Goal: Contribute content: Share content

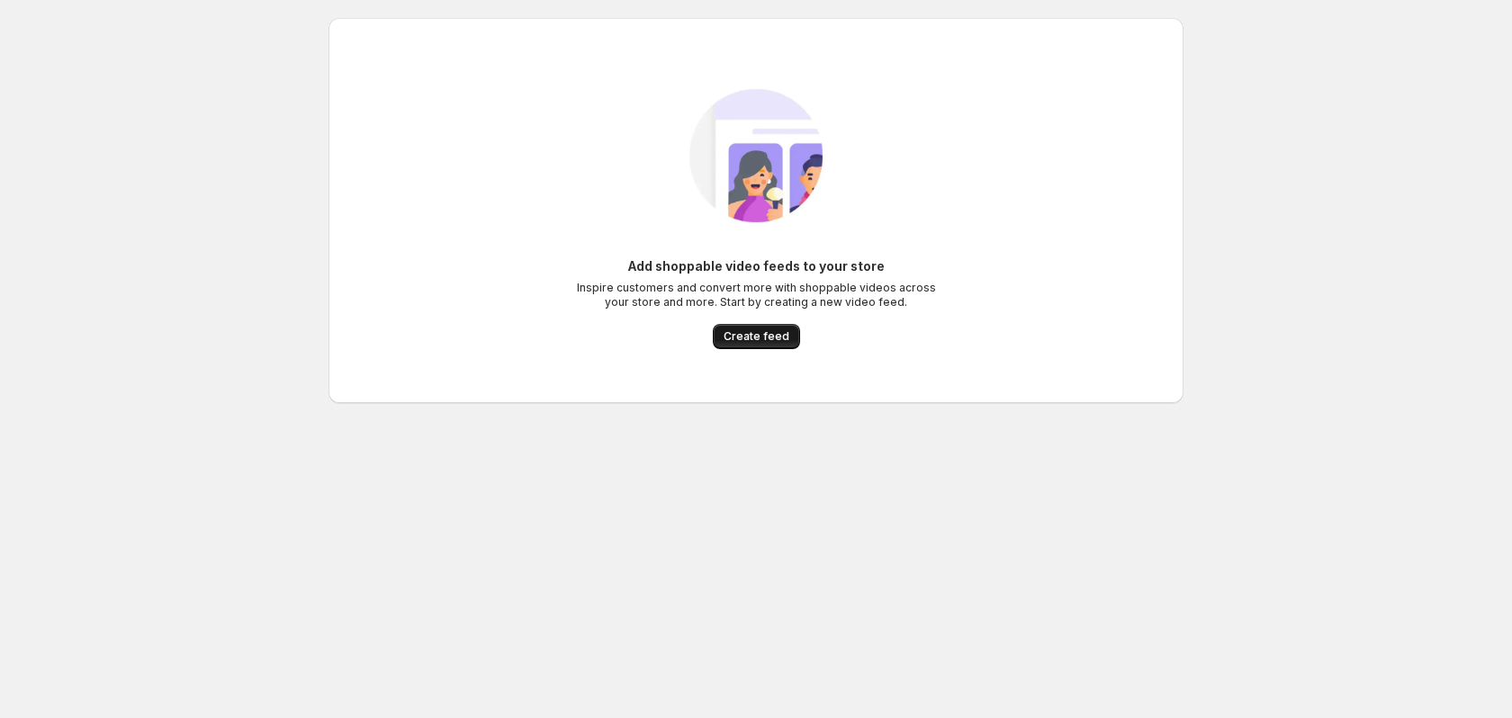
click at [770, 333] on span "Create feed" at bounding box center [757, 336] width 66 height 14
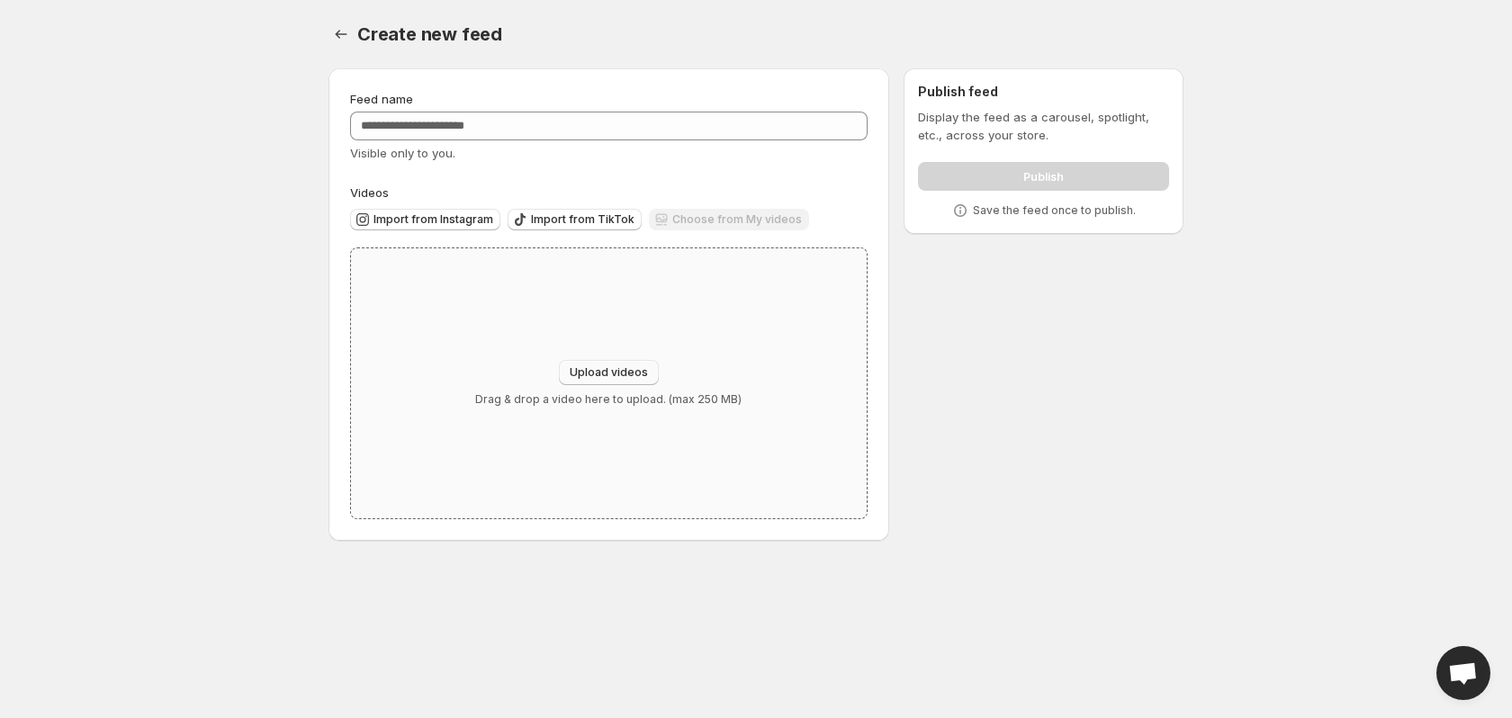
click at [625, 367] on span "Upload videos" at bounding box center [609, 372] width 78 height 14
type input "**********"
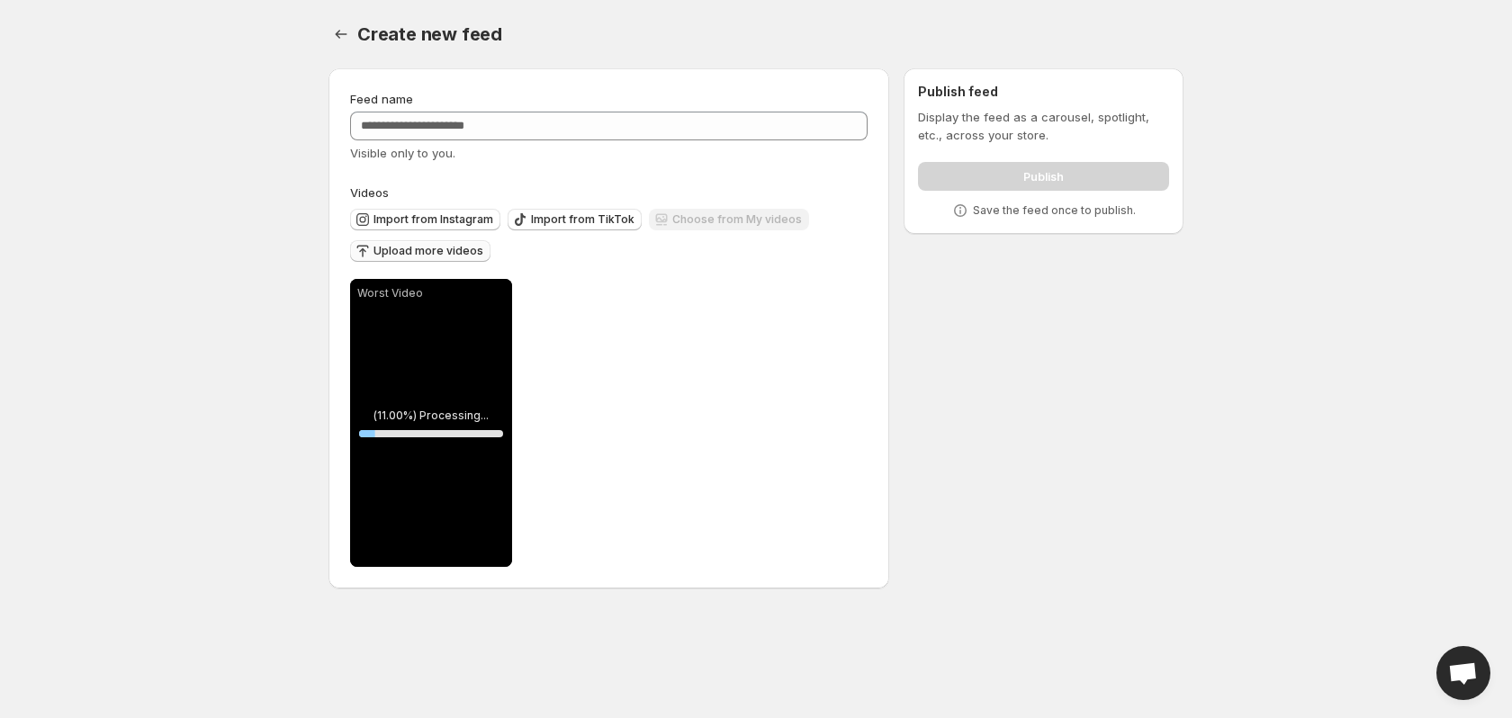
click at [448, 254] on span "Upload more videos" at bounding box center [428, 251] width 110 height 14
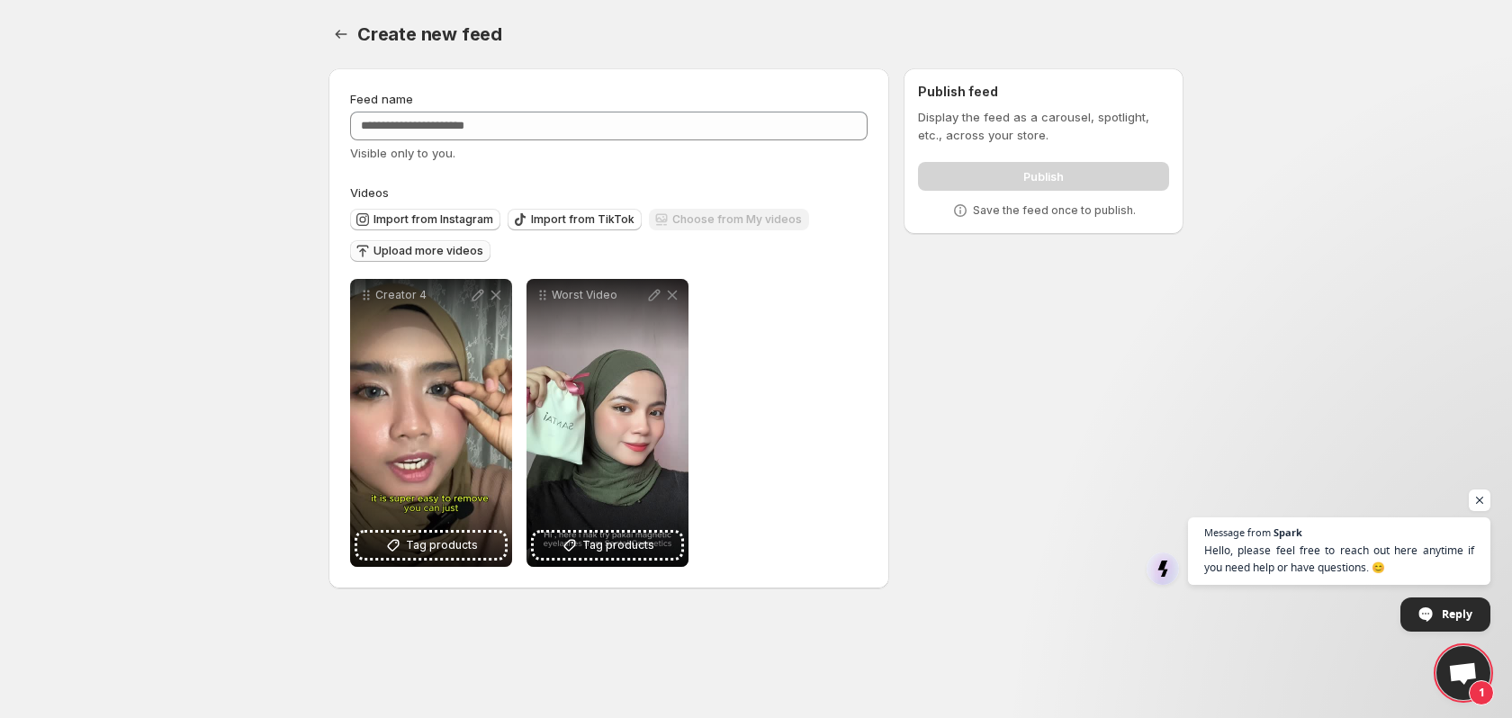
click at [450, 249] on span "Upload more videos" at bounding box center [428, 251] width 110 height 14
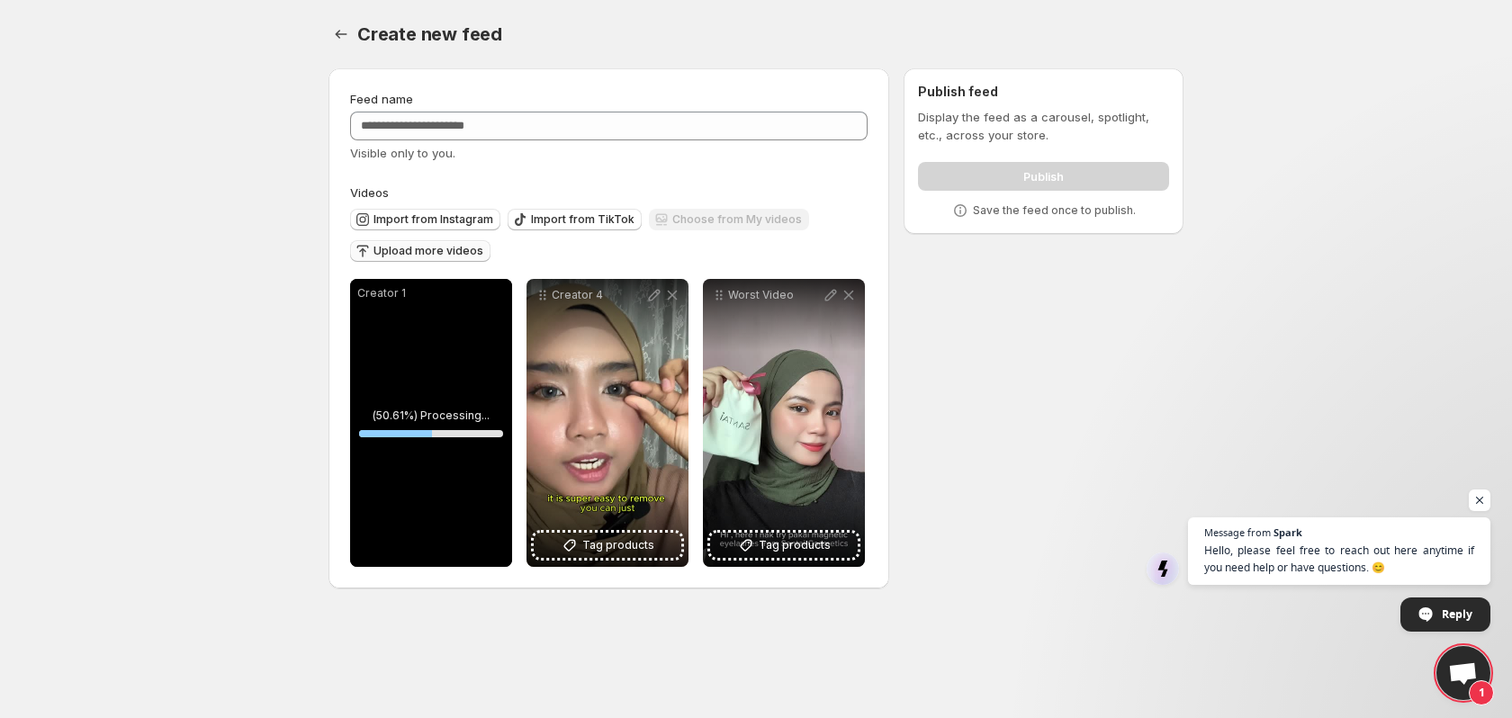
click at [456, 246] on span "Upload more videos" at bounding box center [428, 251] width 110 height 14
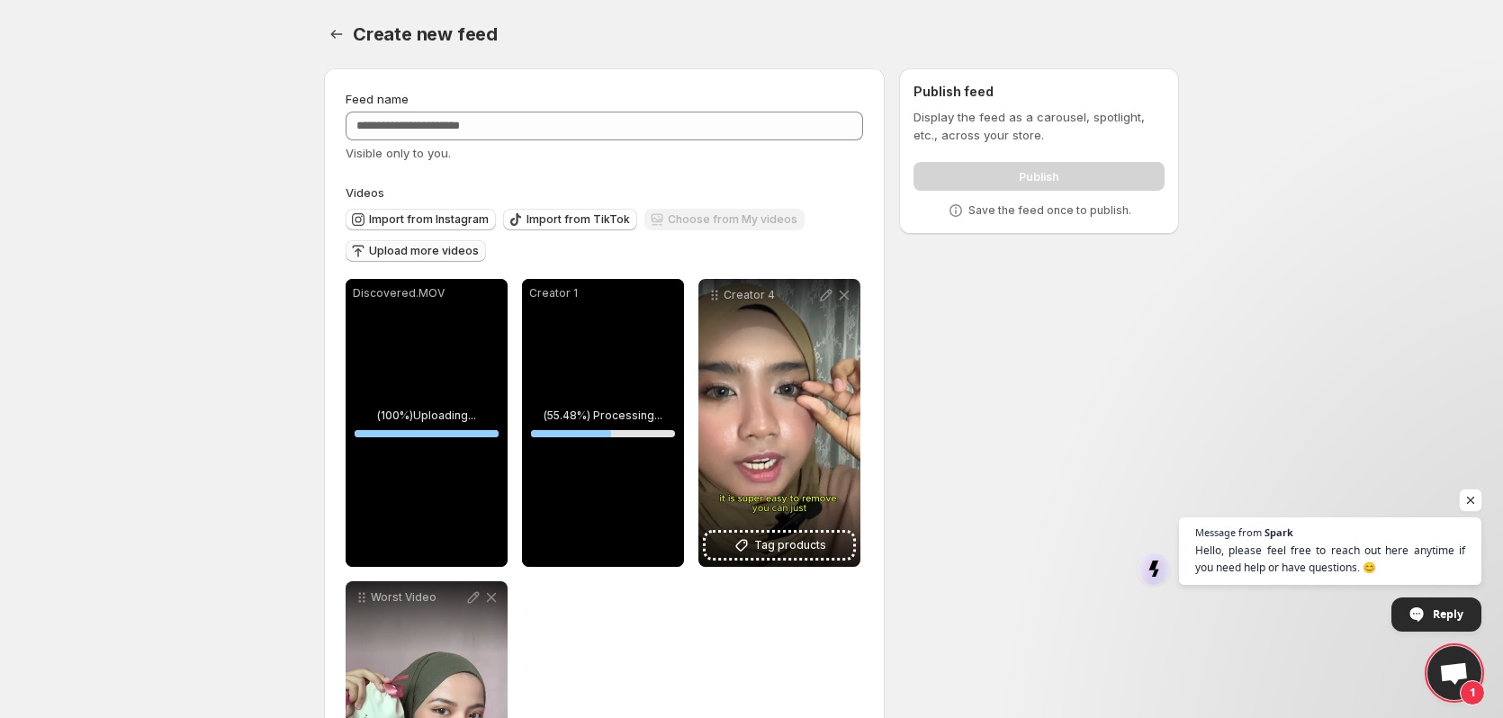
click at [1475, 498] on span "Open chat" at bounding box center [1471, 501] width 22 height 22
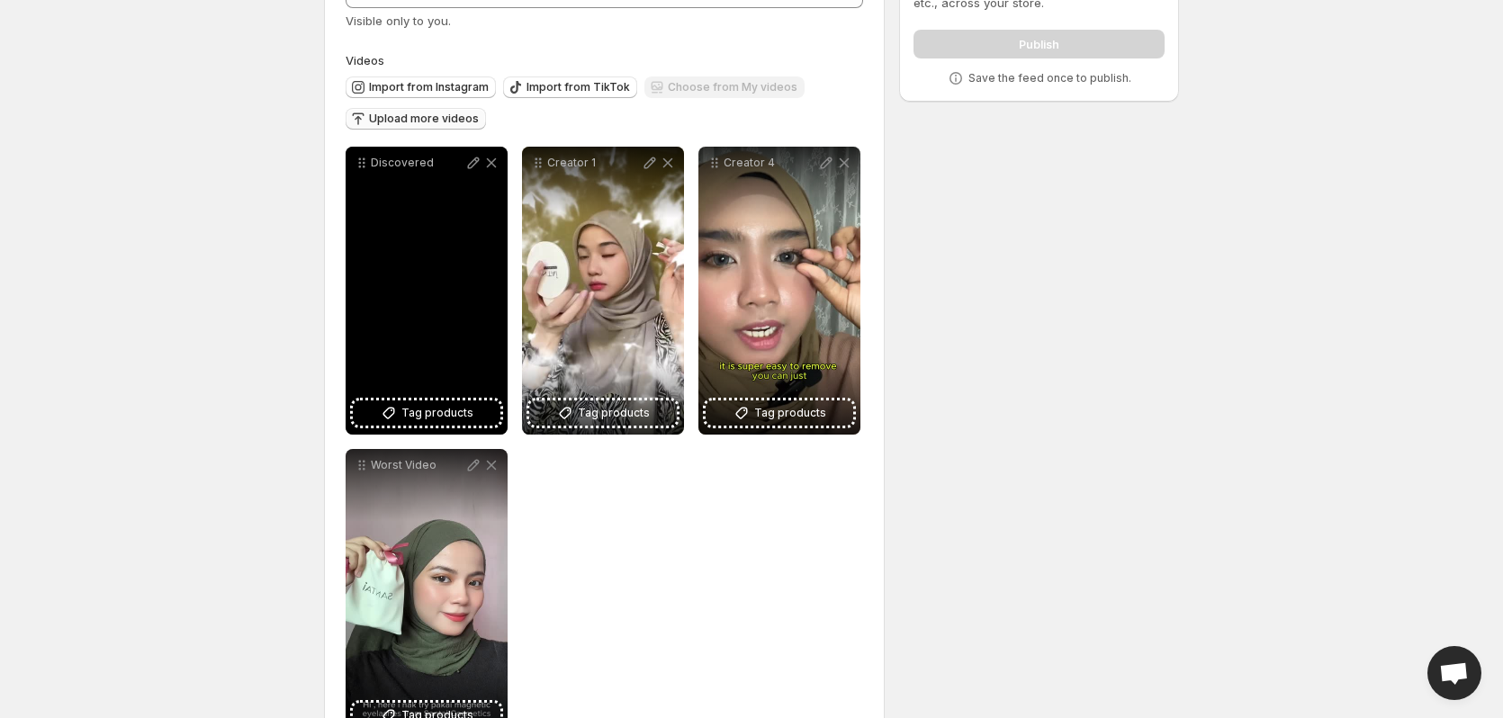
scroll to position [104, 0]
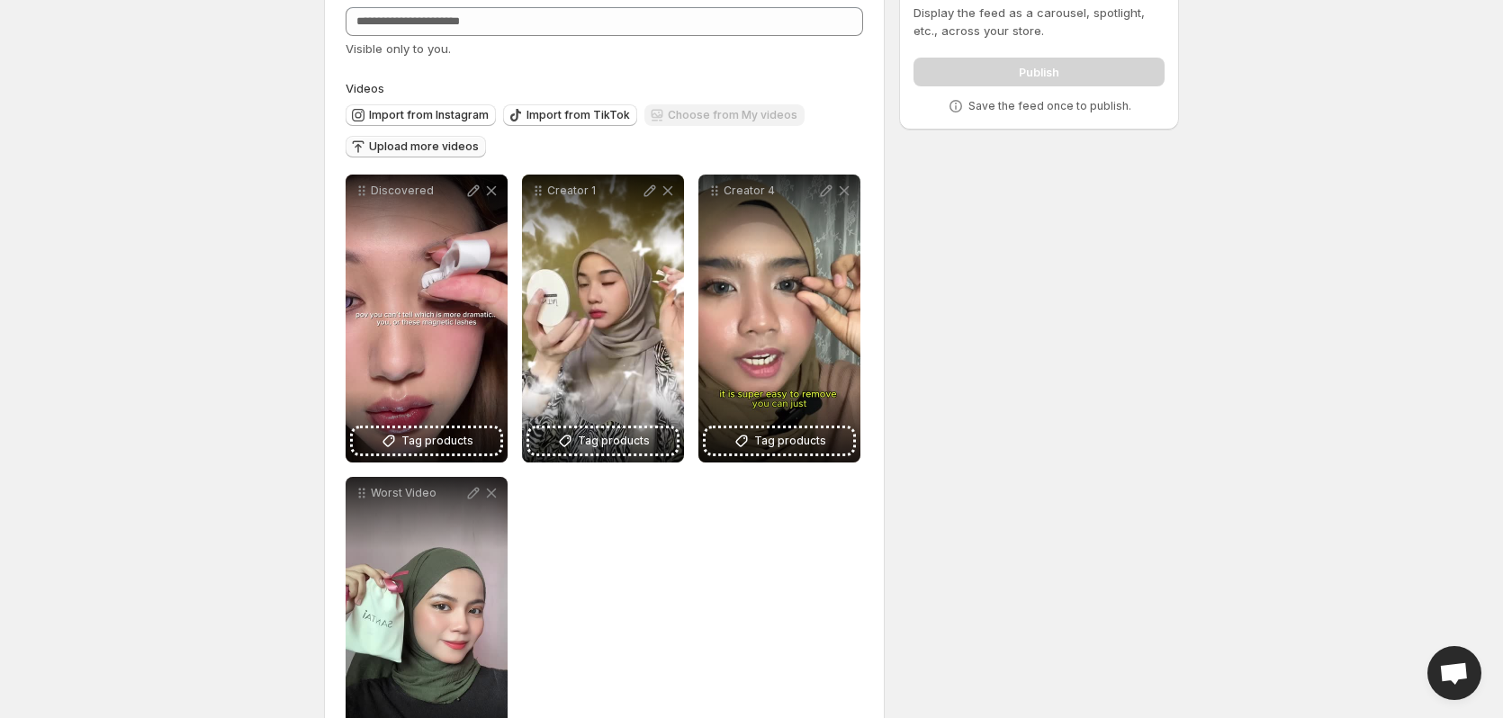
click at [456, 151] on span "Upload more videos" at bounding box center [424, 146] width 110 height 14
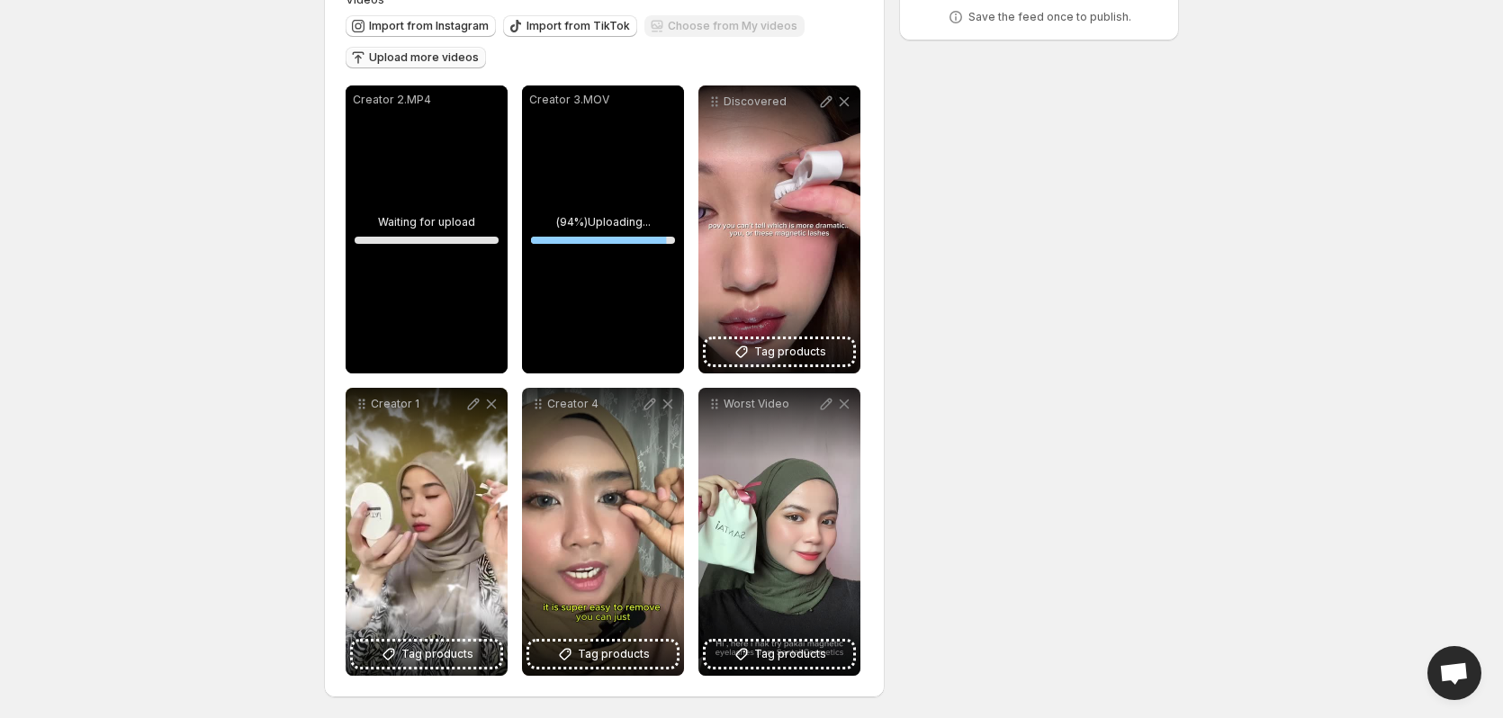
scroll to position [194, 0]
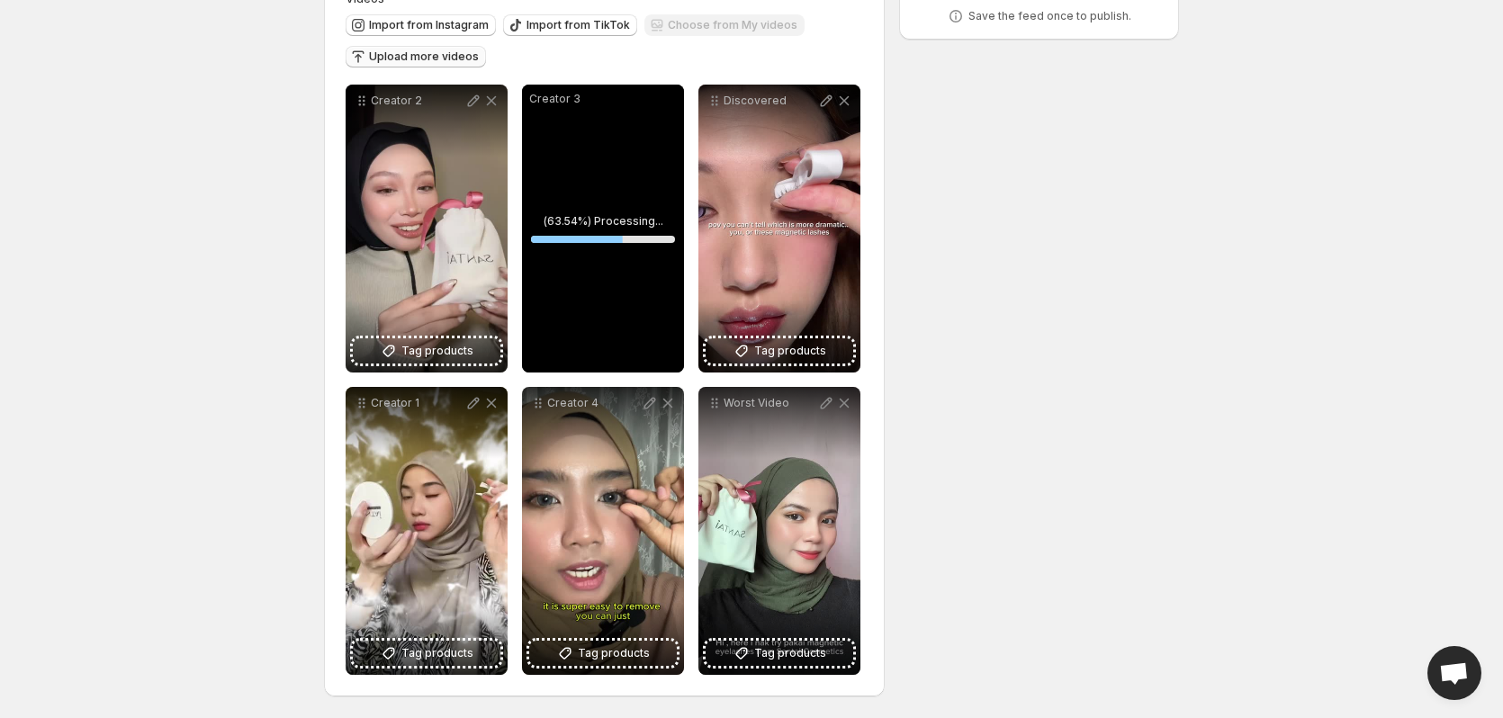
click at [1254, 462] on body "**********" at bounding box center [751, 165] width 1503 height 718
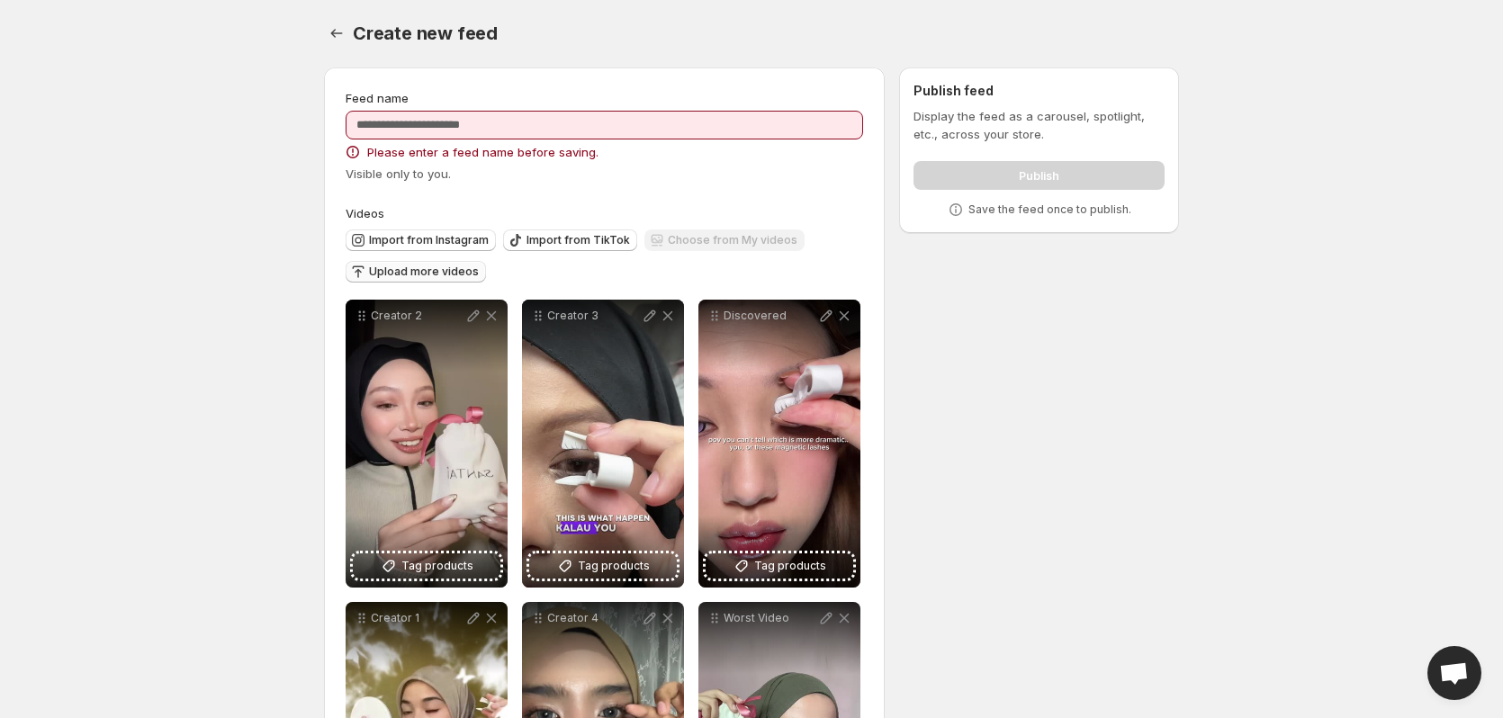
scroll to position [0, 0]
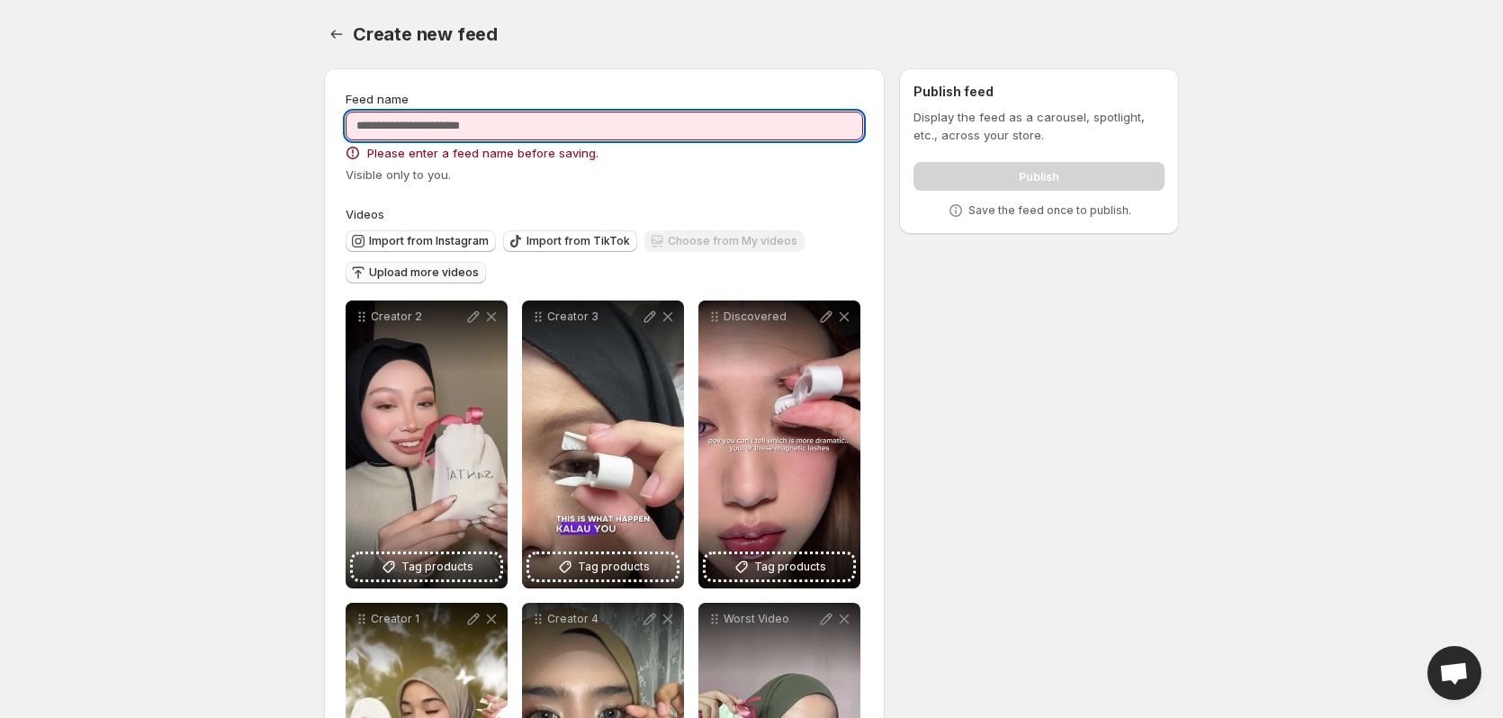
click at [627, 122] on input "Feed name" at bounding box center [604, 126] width 517 height 29
type input "**********"
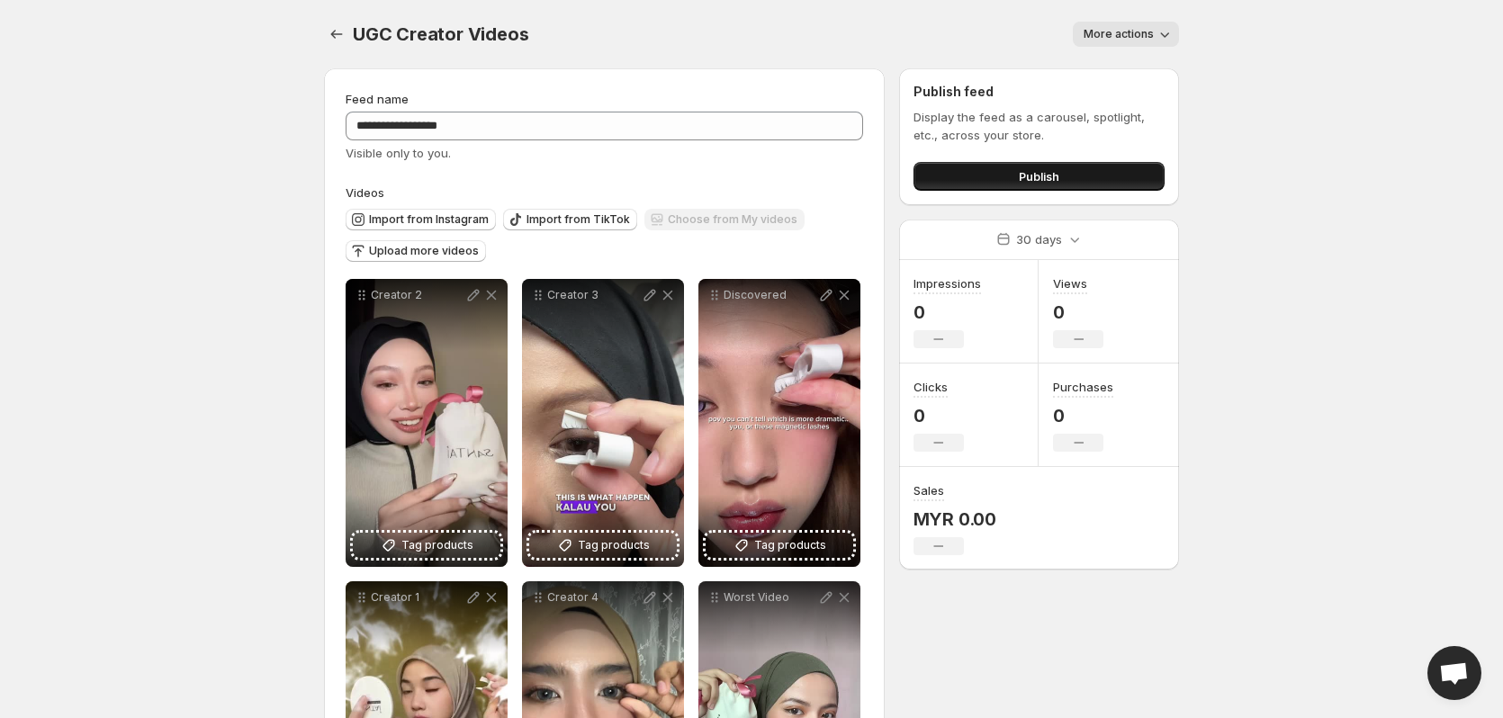
click at [997, 175] on button "Publish" at bounding box center [1038, 176] width 251 height 29
click at [571, 223] on span "Import from TikTok" at bounding box center [577, 219] width 103 height 14
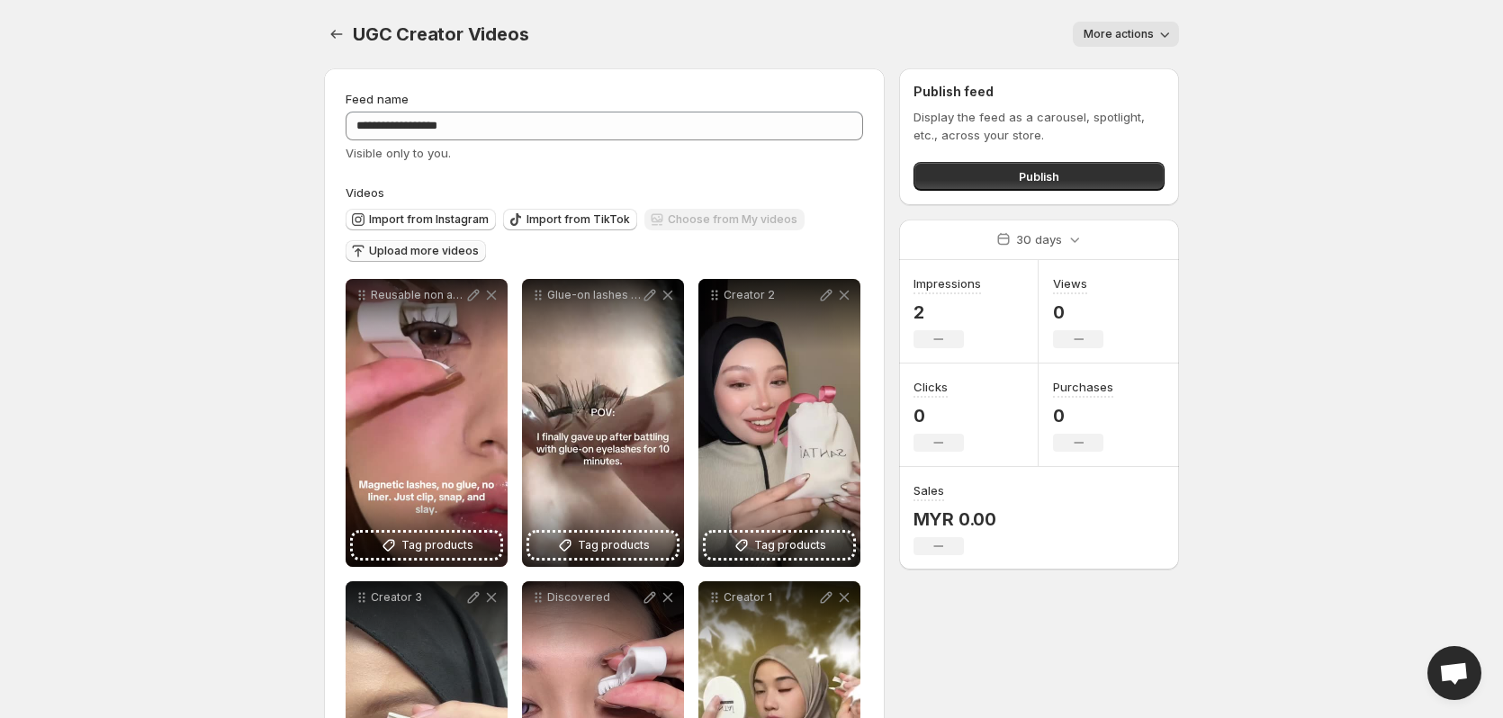
click at [439, 247] on span "Upload more videos" at bounding box center [424, 251] width 110 height 14
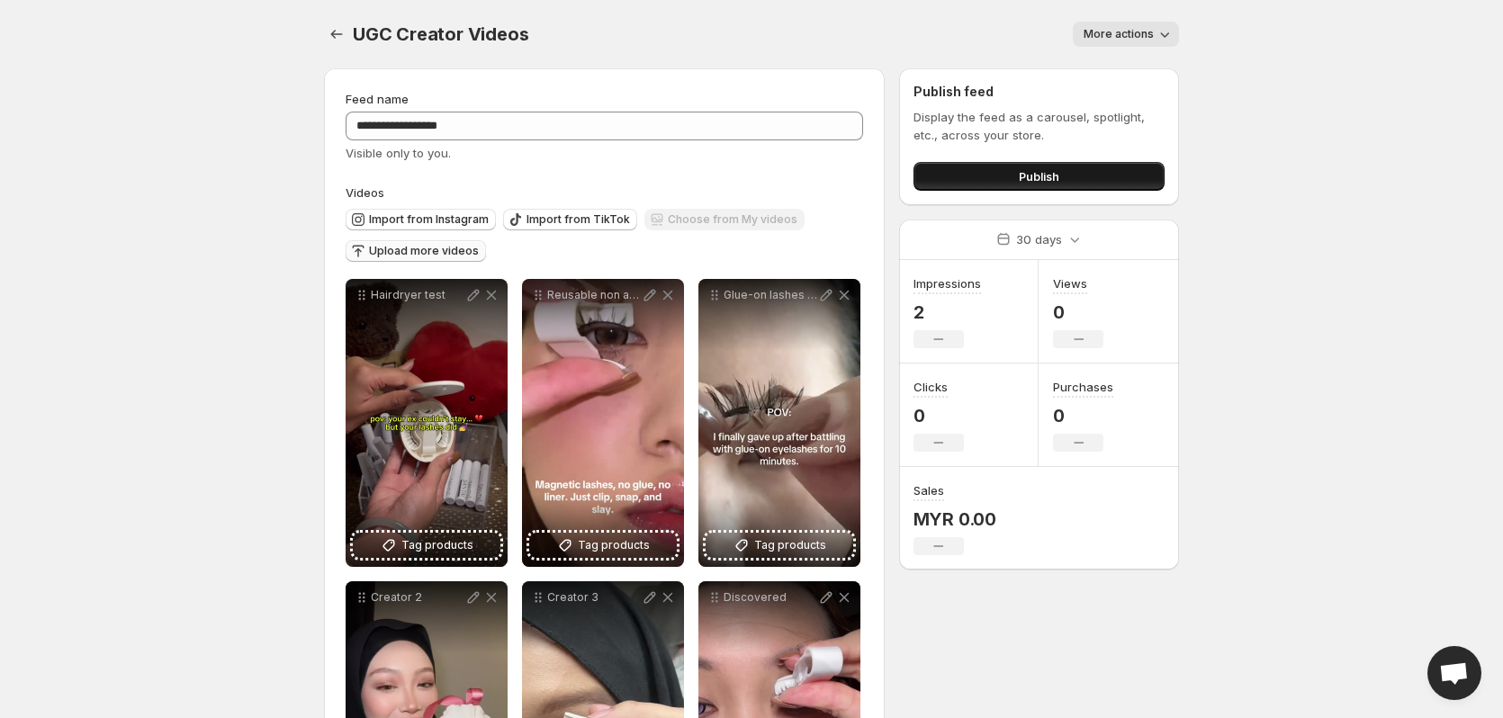
click at [1092, 183] on button "Publish" at bounding box center [1038, 176] width 251 height 29
click at [1159, 38] on icon "button" at bounding box center [1164, 34] width 18 height 18
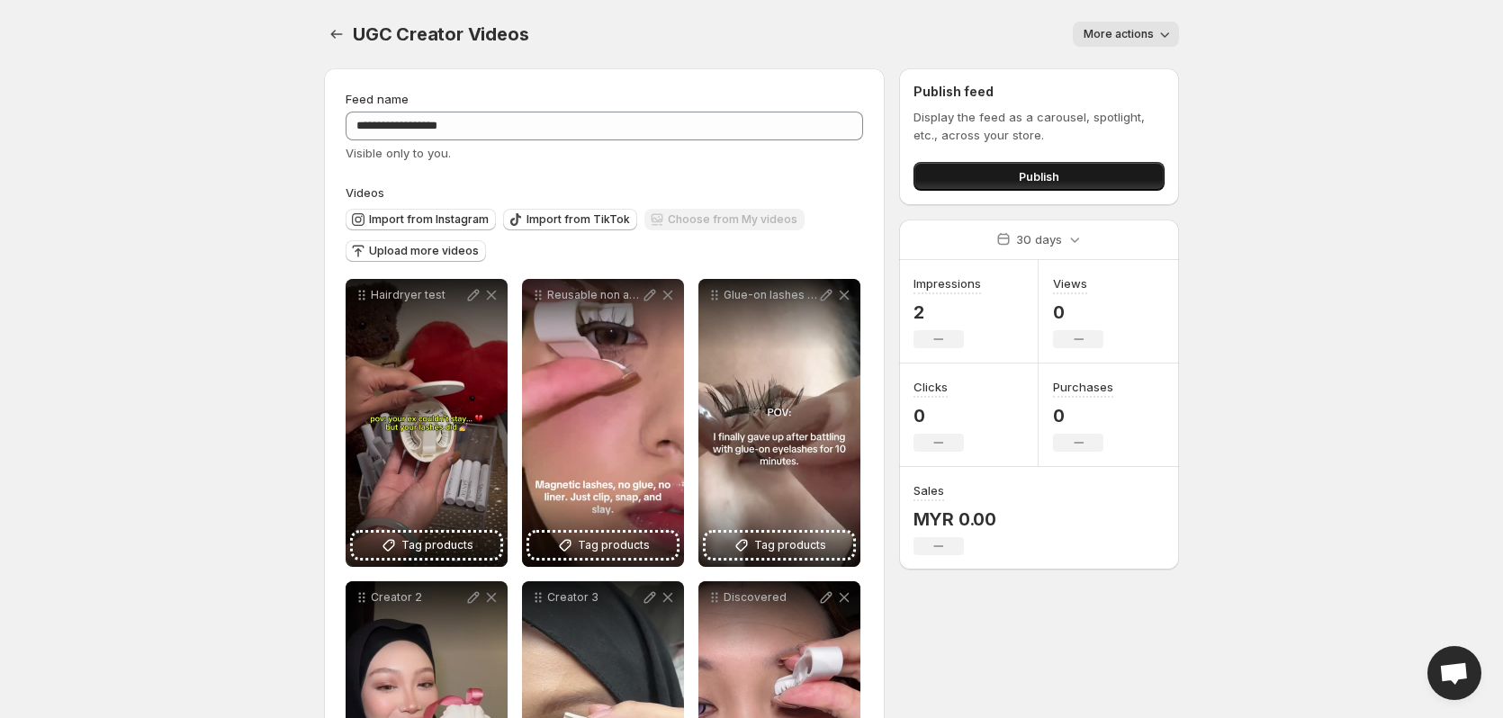
click at [1060, 176] on button "Publish" at bounding box center [1038, 176] width 251 height 29
click at [1110, 172] on button "Publish" at bounding box center [1038, 176] width 251 height 29
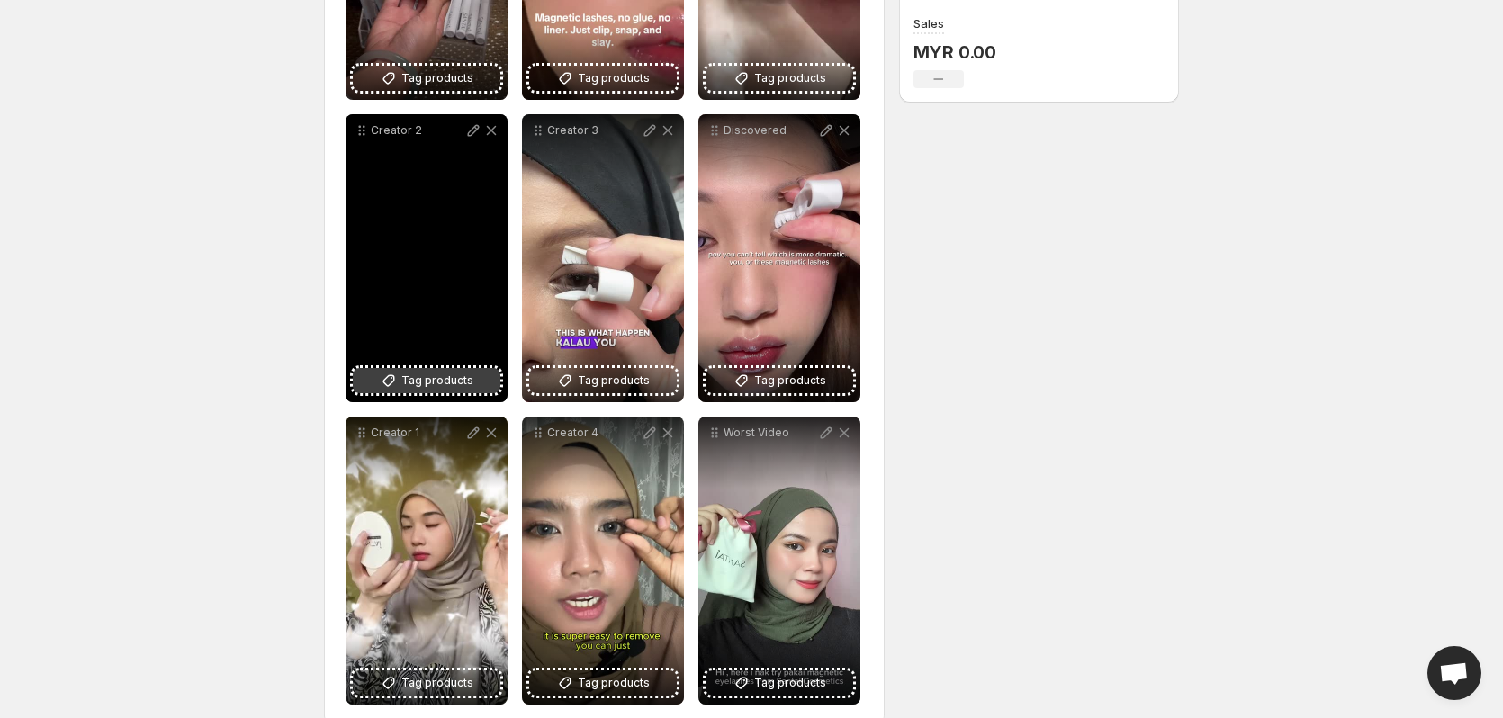
scroll to position [497, 0]
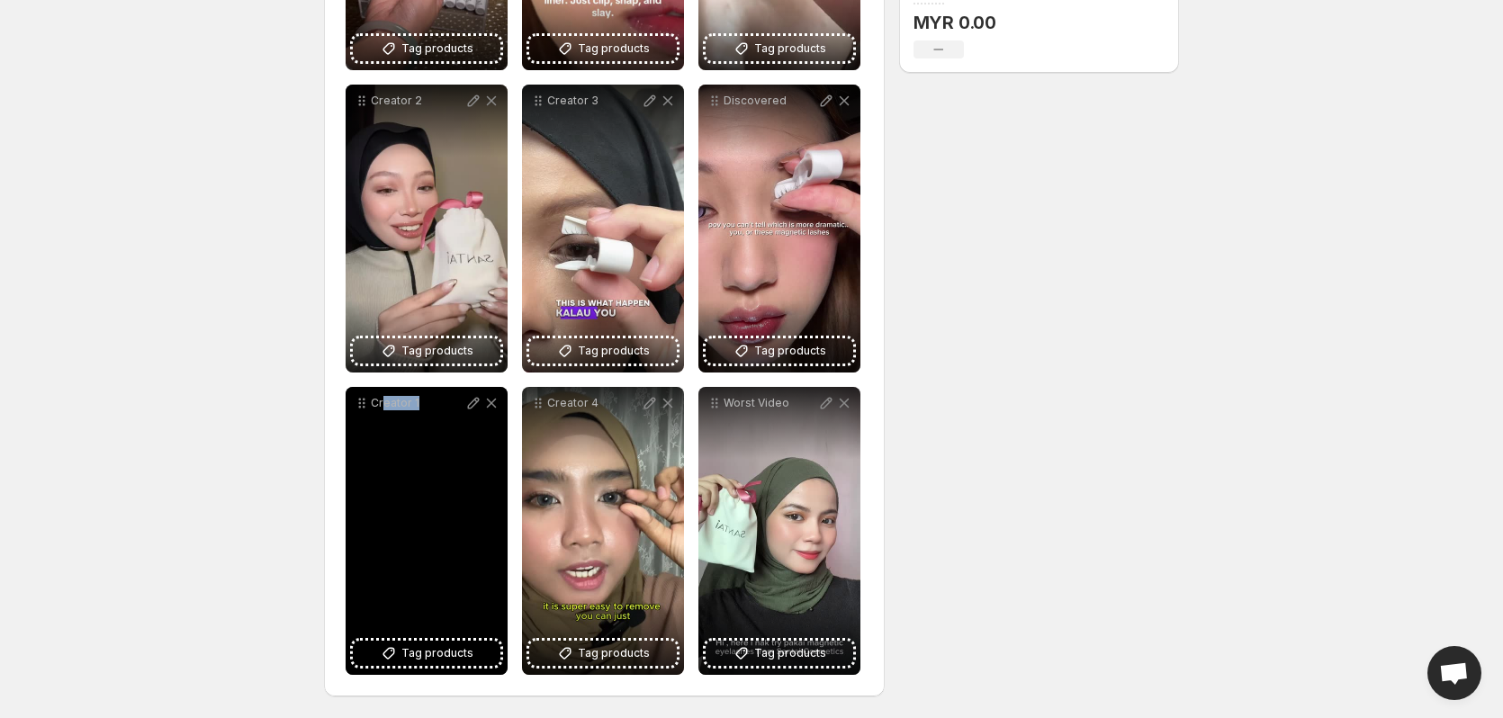
drag, startPoint x: 419, startPoint y: 486, endPoint x: 381, endPoint y: 433, distance: 65.7
click at [381, 433] on div "Creator 1" at bounding box center [427, 531] width 162 height 288
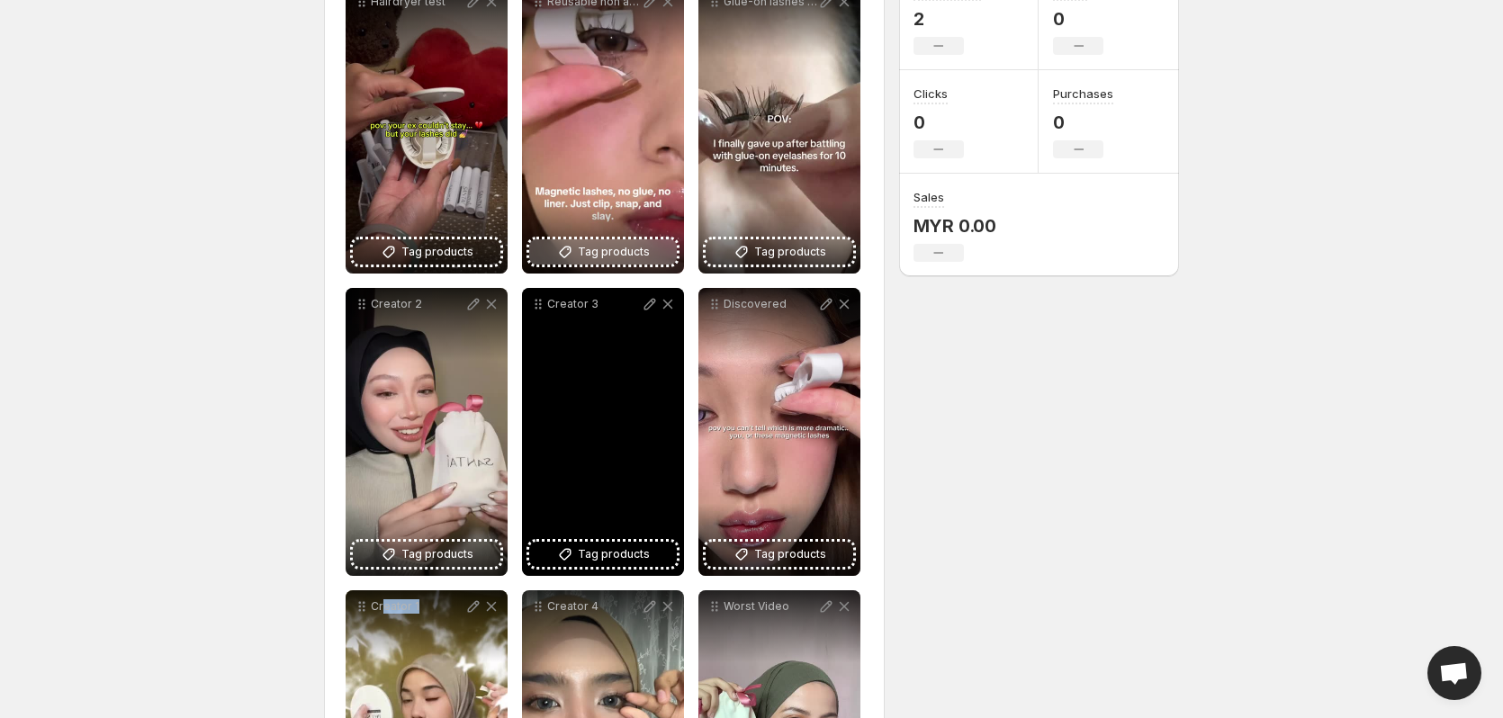
scroll to position [227, 0]
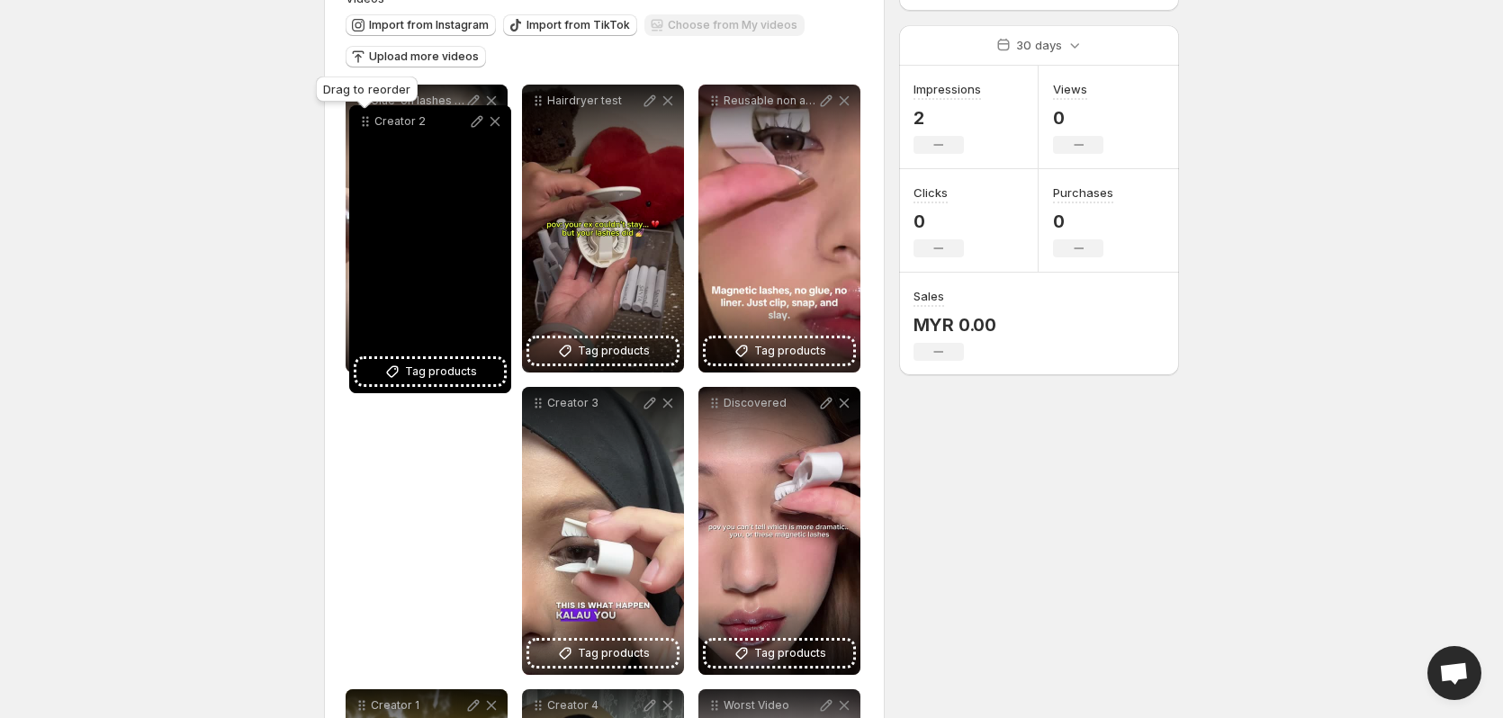
drag, startPoint x: 364, startPoint y: 373, endPoint x: 365, endPoint y: 111, distance: 262.8
click at [365, 112] on icon at bounding box center [365, 121] width 18 height 18
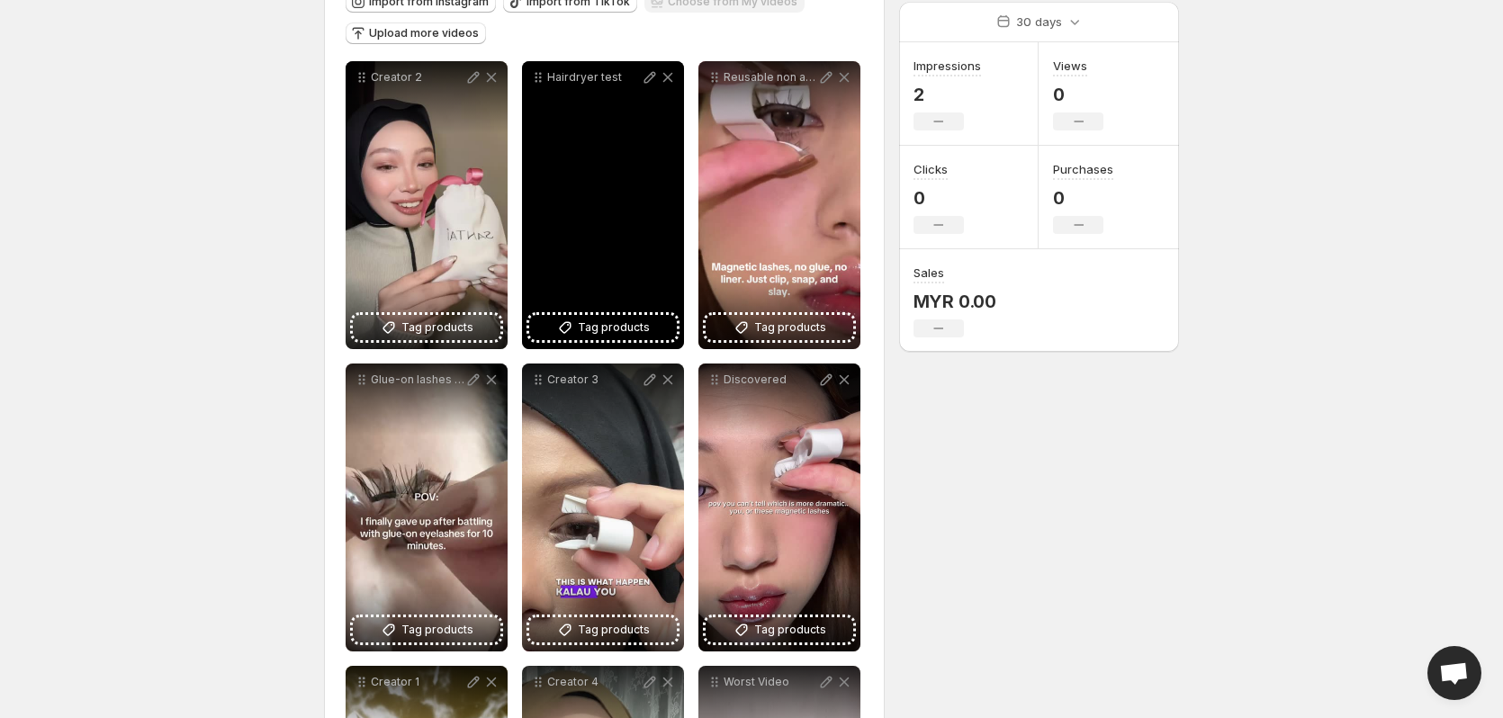
scroll to position [151, 0]
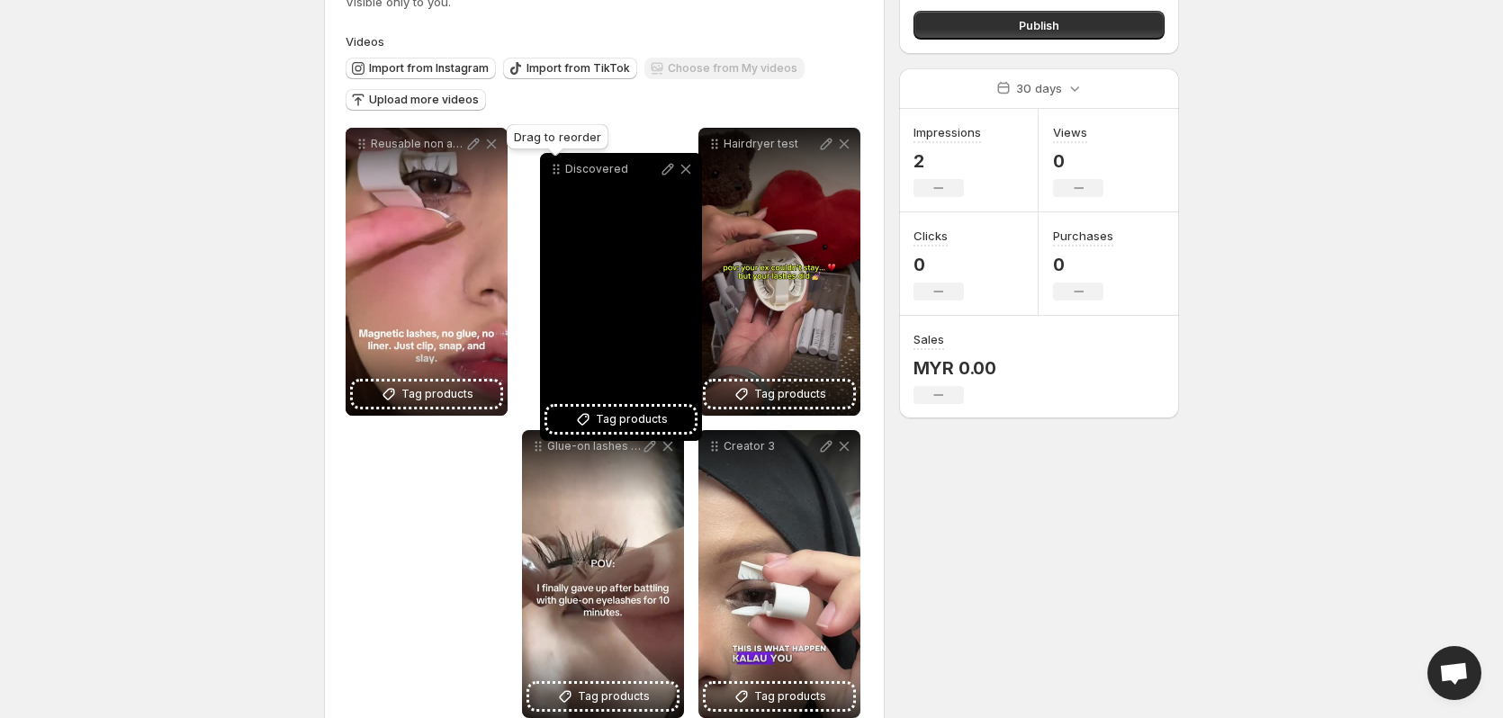
drag, startPoint x: 712, startPoint y: 433, endPoint x: 558, endPoint y: 168, distance: 306.1
click at [558, 168] on icon at bounding box center [558, 169] width 3 height 3
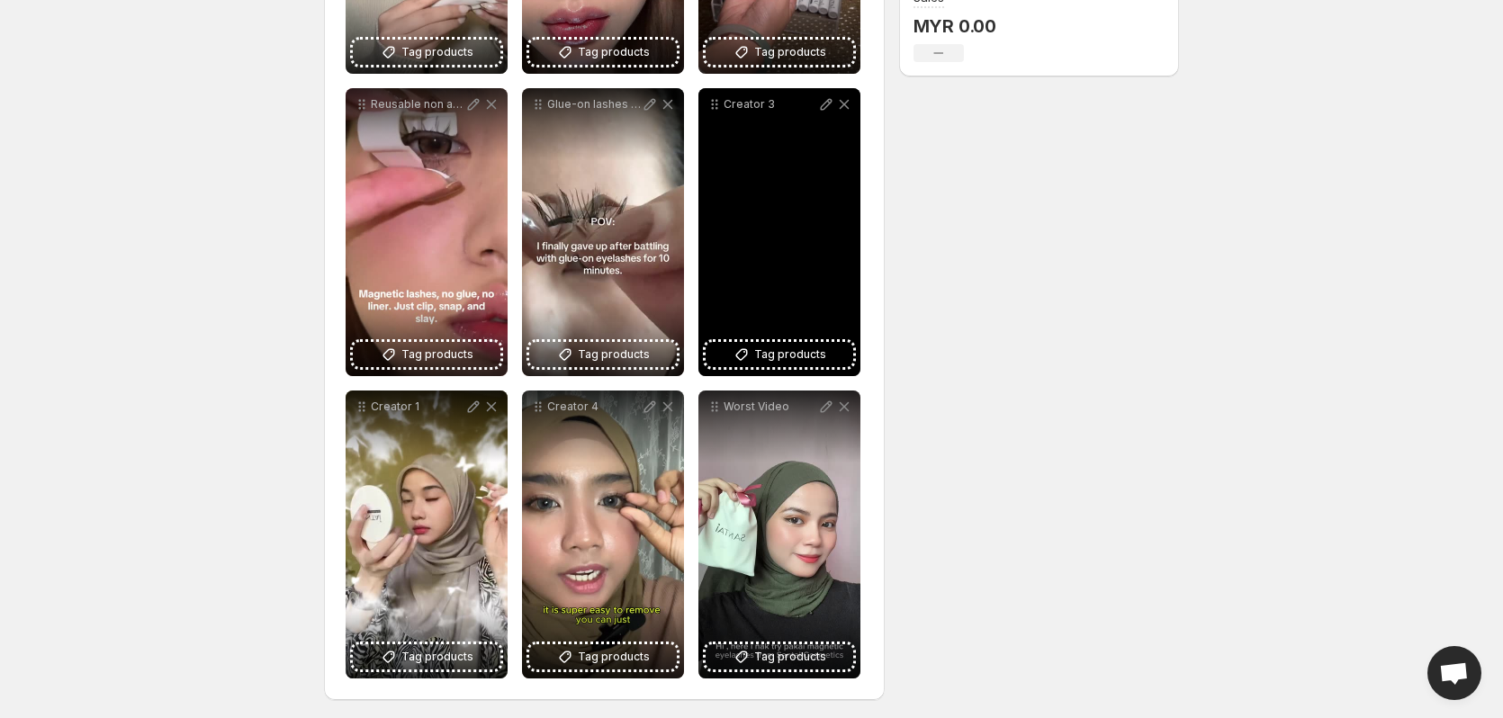
scroll to position [497, 0]
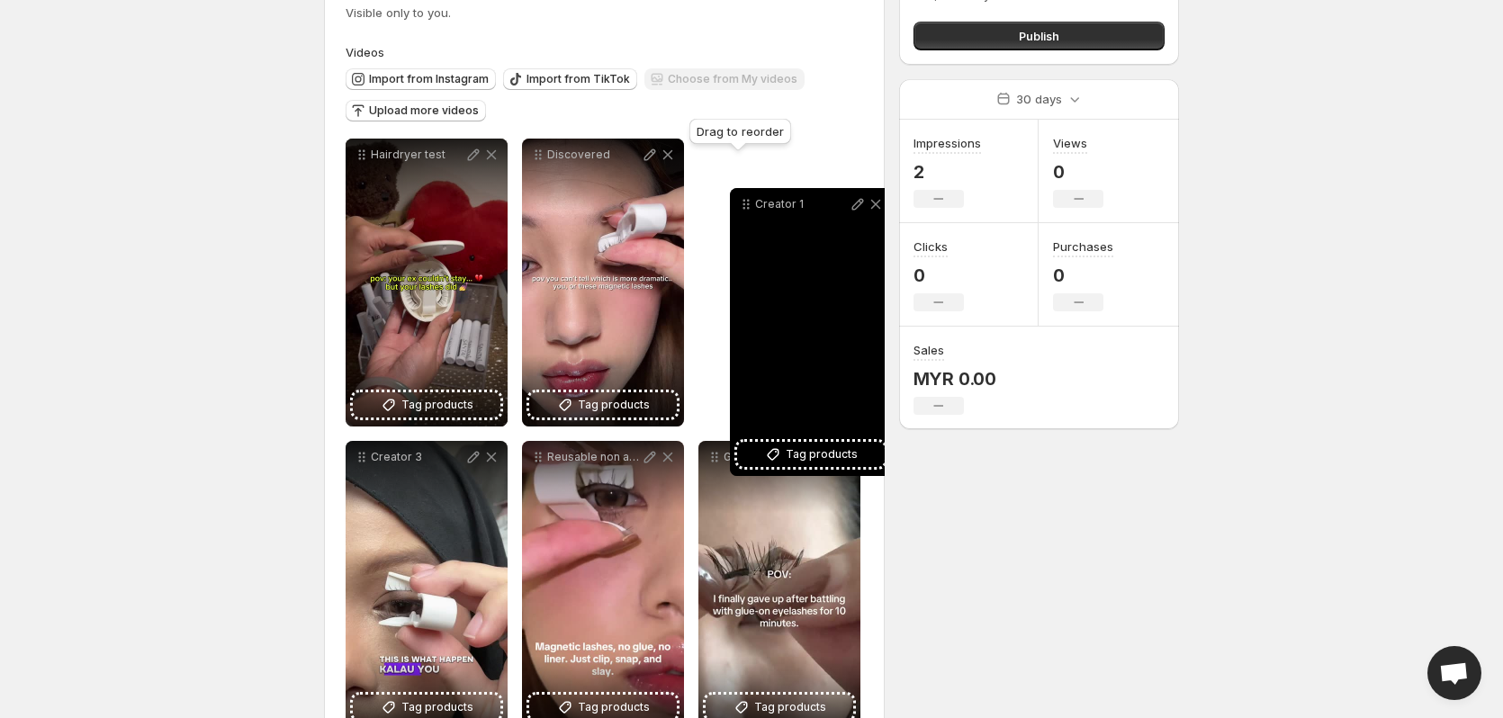
drag, startPoint x: 362, startPoint y: 402, endPoint x: 746, endPoint y: 203, distance: 432.7
click at [746, 203] on icon at bounding box center [746, 204] width 18 height 18
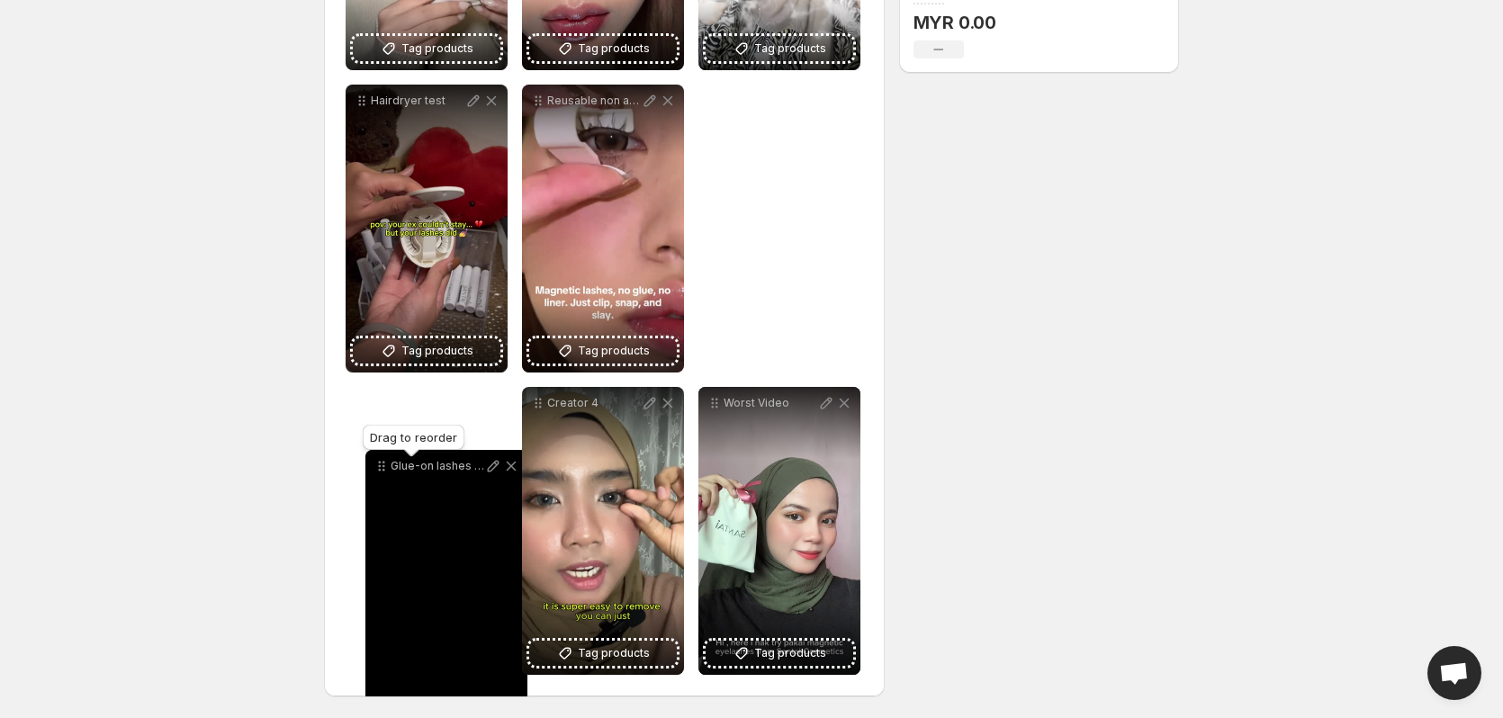
drag, startPoint x: 718, startPoint y: 99, endPoint x: 385, endPoint y: 464, distance: 494.3
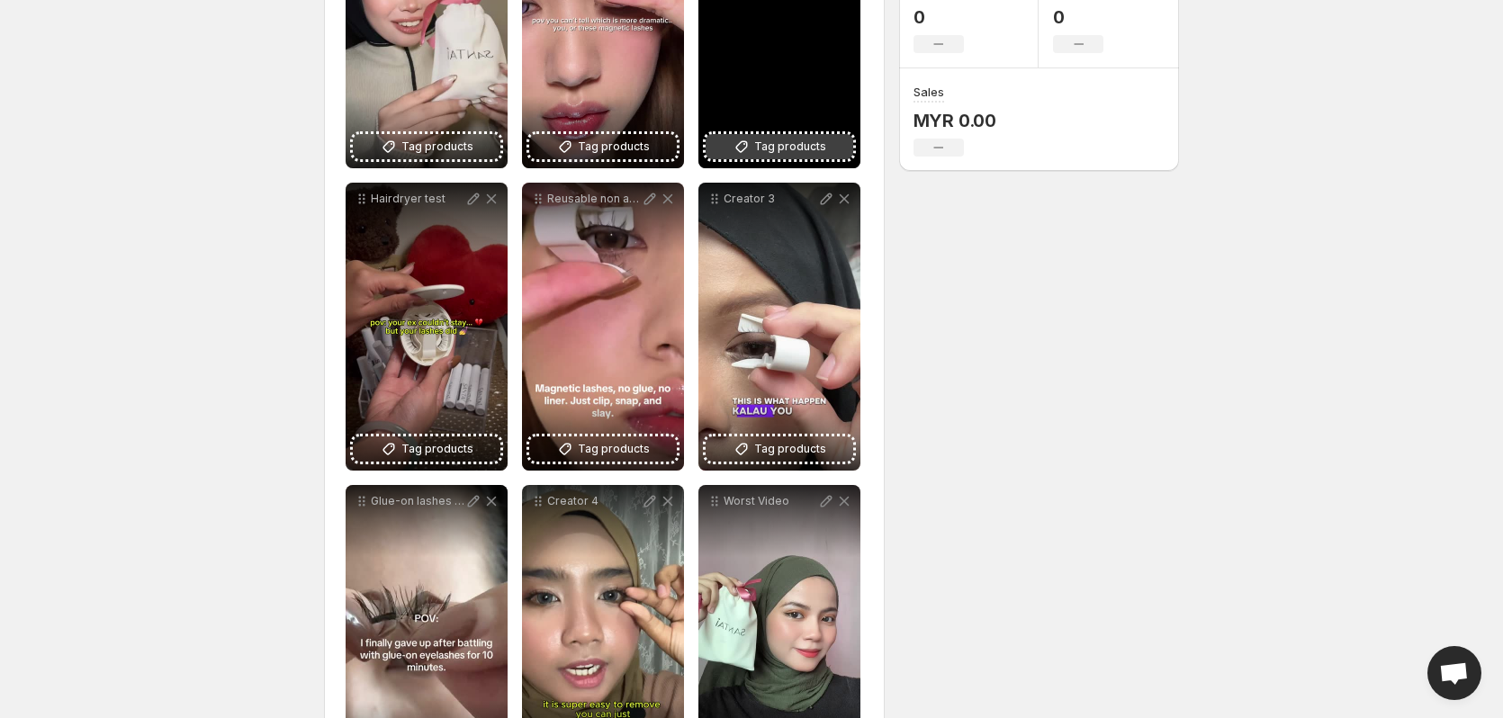
scroll to position [407, 0]
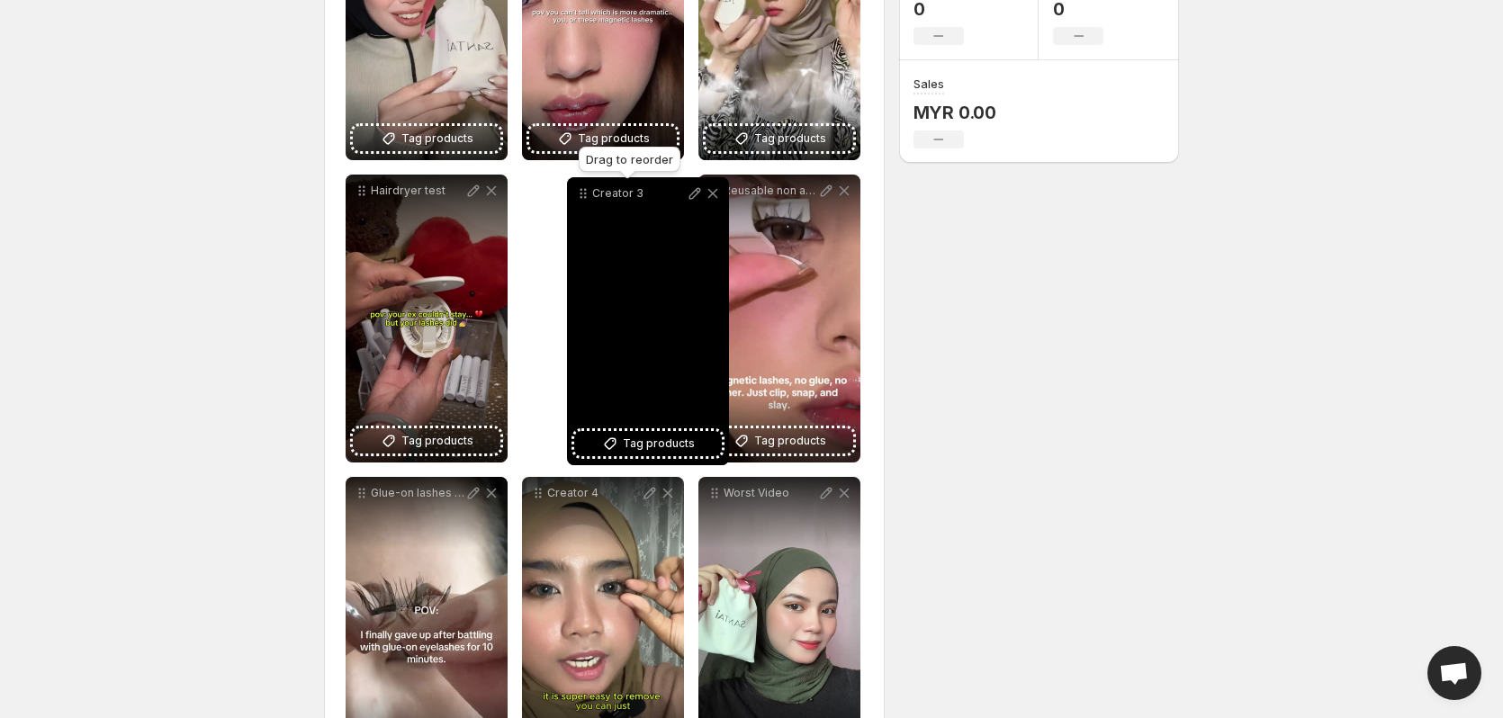
drag, startPoint x: 719, startPoint y: 187, endPoint x: 588, endPoint y: 190, distance: 131.4
click at [588, 190] on icon at bounding box center [583, 193] width 18 height 18
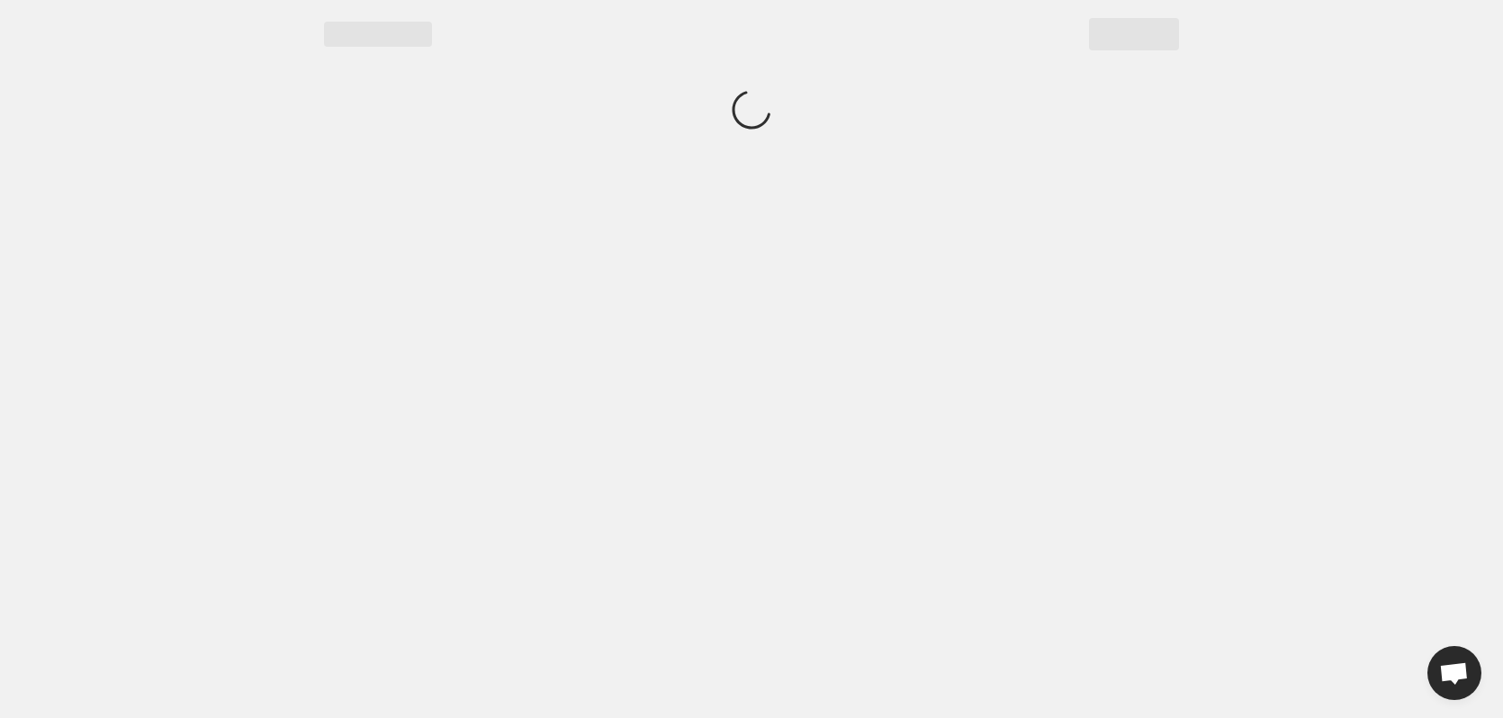
scroll to position [0, 0]
